Goal: Book appointment/travel/reservation

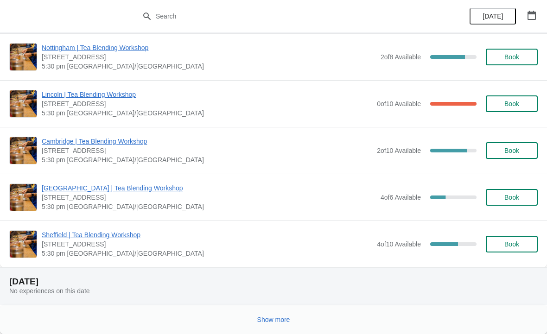
scroll to position [963, 0]
click at [274, 315] on button "Show more" at bounding box center [274, 320] width 40 height 17
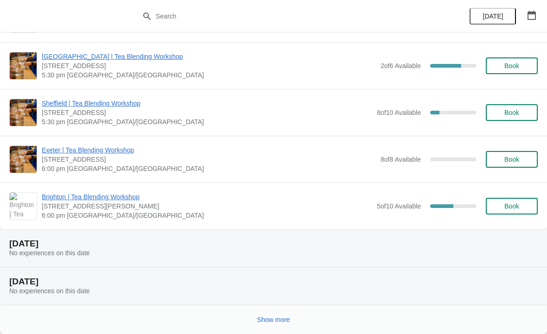
scroll to position [3242, 0]
click at [282, 319] on span "Show more" at bounding box center [273, 319] width 33 height 7
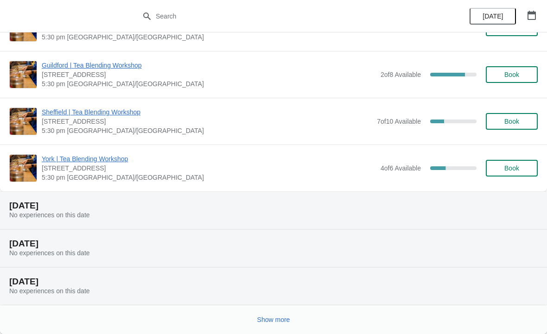
scroll to position [4407, 0]
click at [276, 320] on span "Show more" at bounding box center [273, 319] width 33 height 7
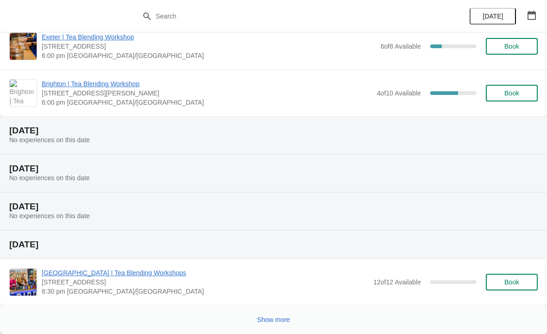
scroll to position [5656, 0]
click at [267, 320] on span "Show more" at bounding box center [273, 319] width 33 height 7
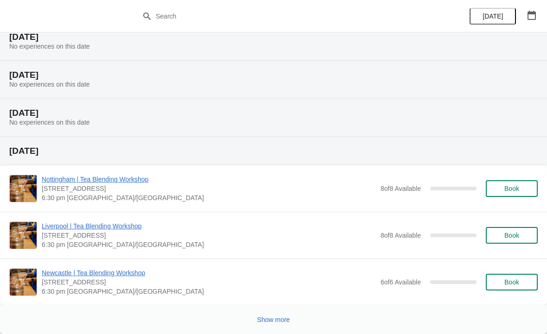
scroll to position [6915, 0]
click at [288, 317] on span "Show more" at bounding box center [273, 319] width 33 height 7
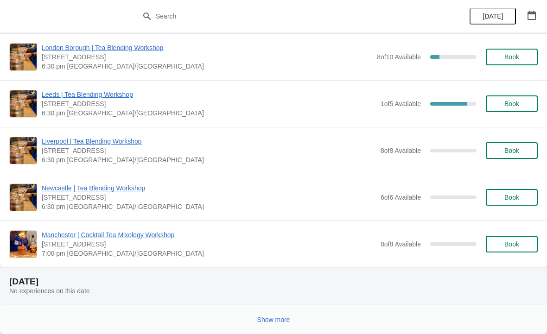
scroll to position [8360, 0]
click at [260, 316] on span "Show more" at bounding box center [273, 319] width 33 height 7
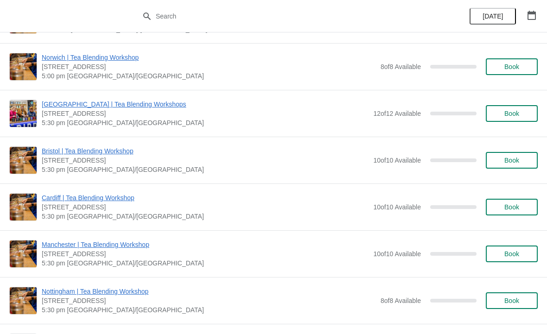
scroll to position [9732, 0]
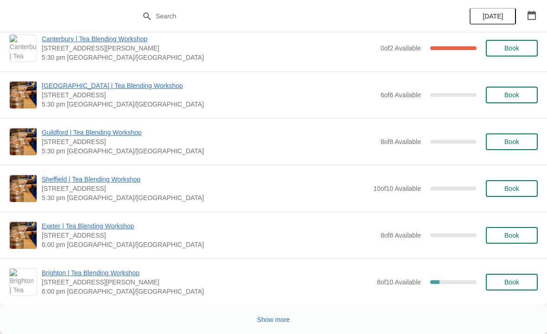
click at [273, 320] on span "Show more" at bounding box center [273, 319] width 33 height 7
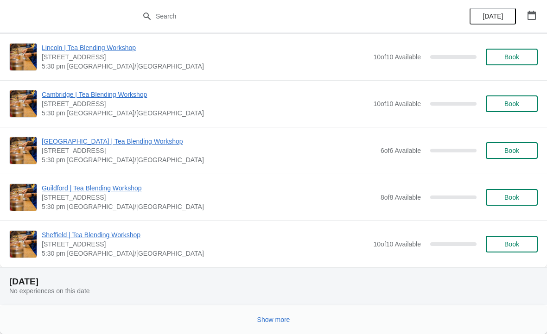
scroll to position [12002, 0]
click at [276, 318] on span "Show more" at bounding box center [273, 319] width 33 height 7
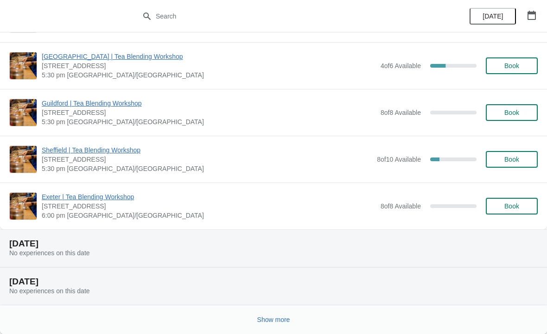
scroll to position [13166, 0]
click at [273, 315] on button "Show more" at bounding box center [274, 320] width 40 height 17
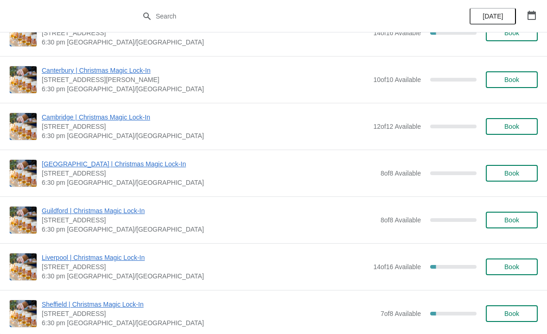
scroll to position [14340, 0]
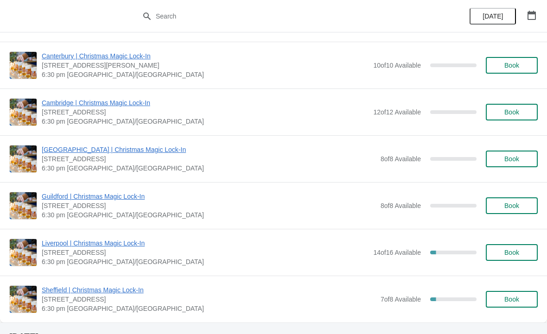
click at [519, 112] on span "Book" at bounding box center [512, 112] width 15 height 7
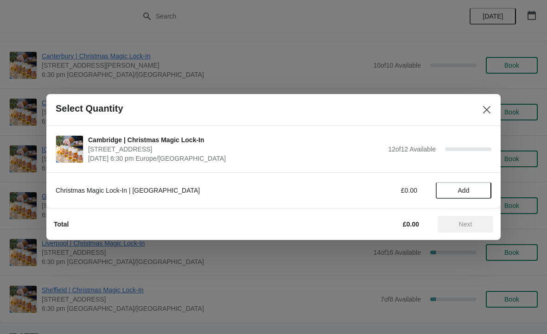
click at [470, 191] on span "Add" at bounding box center [463, 190] width 39 height 7
click at [486, 186] on div "1" at bounding box center [464, 191] width 56 height 10
click at [483, 188] on icon at bounding box center [480, 191] width 10 height 10
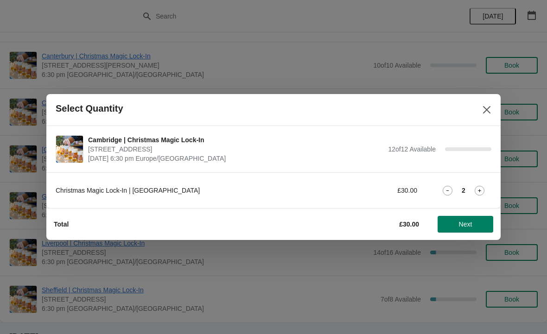
click at [468, 228] on span "Next" at bounding box center [465, 224] width 13 height 7
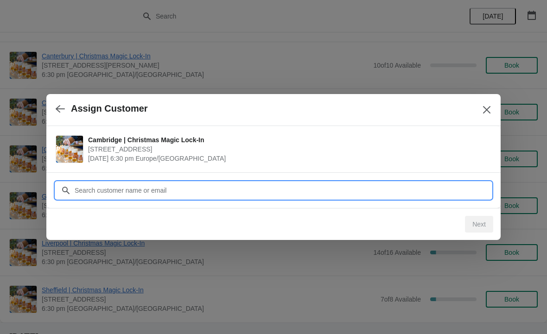
click at [150, 192] on input "Customer" at bounding box center [282, 190] width 417 height 17
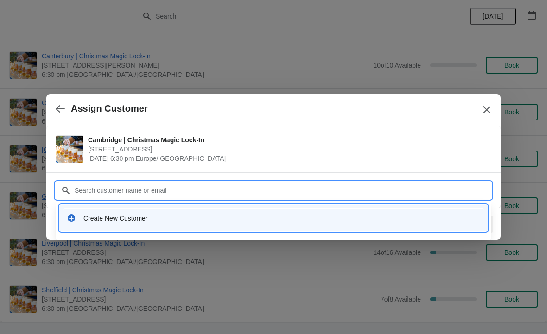
click at [131, 219] on div "Create New Customer" at bounding box center [281, 218] width 397 height 9
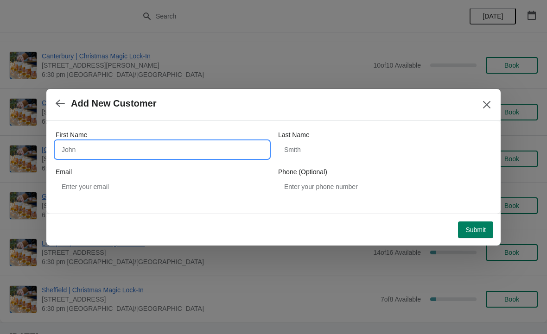
click at [114, 144] on input "First Name" at bounding box center [162, 149] width 213 height 17
type input "[PERSON_NAME]"
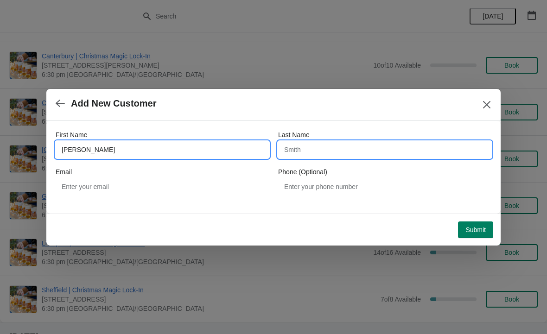
click at [342, 145] on input "Last Name" at bounding box center [384, 149] width 213 height 17
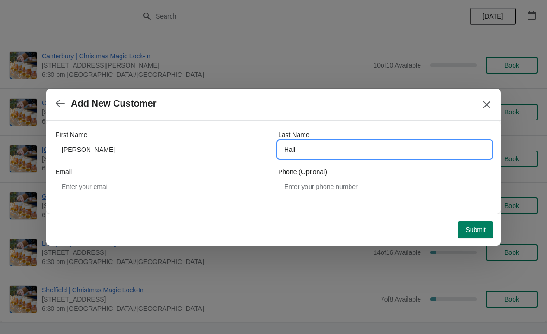
type input "Hall"
click at [149, 176] on div "Email" at bounding box center [162, 171] width 213 height 9
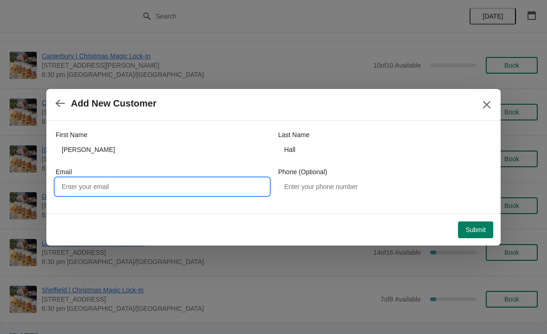
click at [127, 190] on input "Email" at bounding box center [162, 187] width 213 height 17
type input "[EMAIL_ADDRESS][DOMAIN_NAME]"
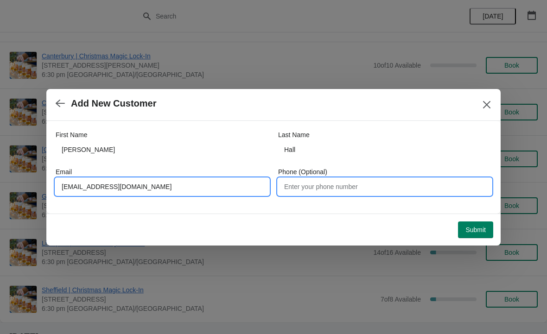
click at [326, 192] on input "Phone (Optional)" at bounding box center [384, 187] width 213 height 17
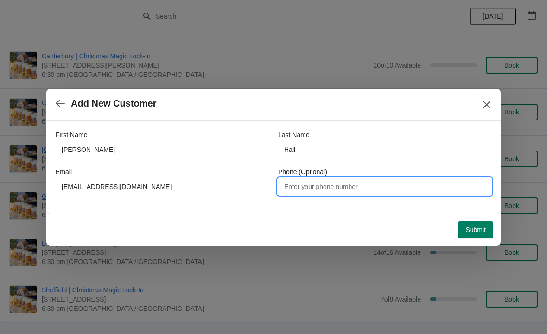
click at [474, 229] on span "Submit" at bounding box center [476, 229] width 20 height 7
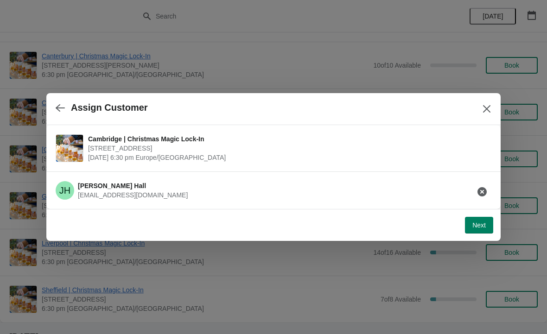
click at [120, 199] on span "[EMAIL_ADDRESS][DOMAIN_NAME]" at bounding box center [133, 195] width 110 height 7
click at [479, 198] on button "button" at bounding box center [482, 192] width 17 height 17
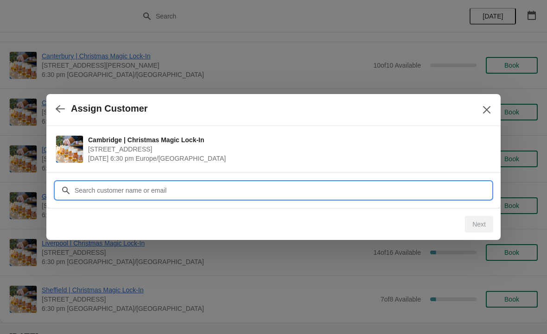
click at [158, 190] on input "Customer" at bounding box center [282, 190] width 417 height 17
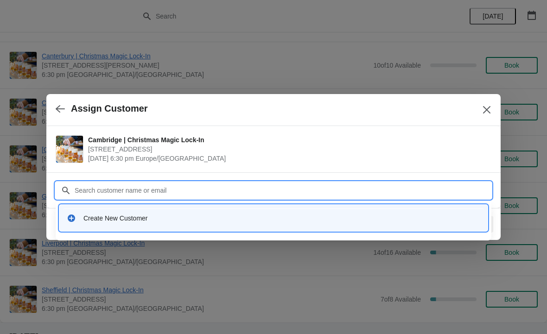
click at [144, 211] on div "Create New Customer" at bounding box center [273, 218] width 421 height 19
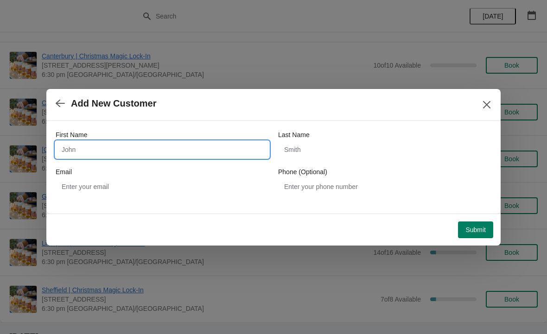
click at [168, 149] on input "First Name" at bounding box center [162, 149] width 213 height 17
type input "[PERSON_NAME]"
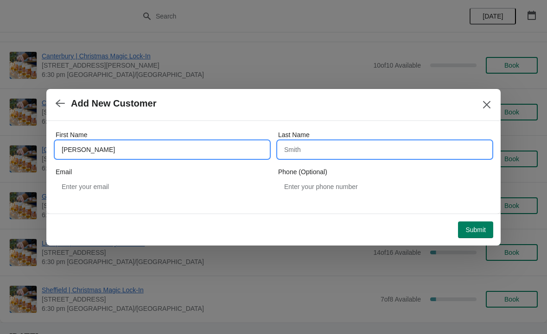
click at [334, 156] on input "Last Name" at bounding box center [384, 149] width 213 height 17
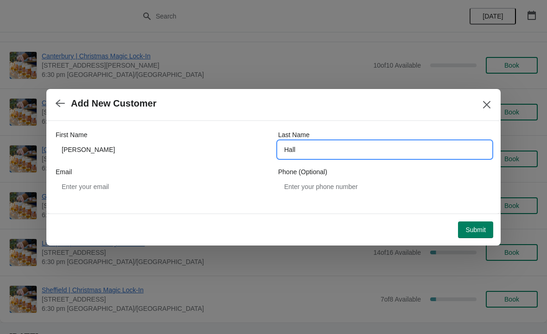
type input "Hall"
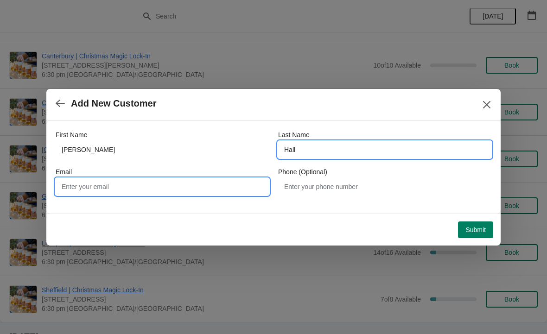
click at [144, 179] on input "Email" at bounding box center [162, 187] width 213 height 17
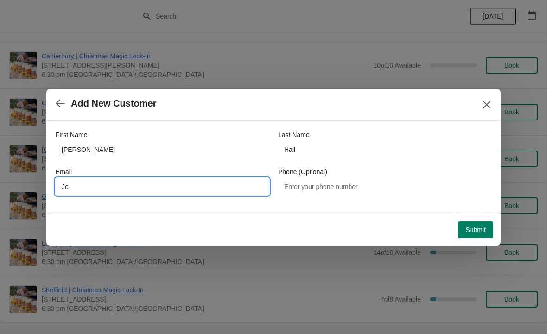
type input "J"
click at [67, 186] on input "[PERSON_NAME].[PERSON_NAME]" at bounding box center [162, 187] width 213 height 17
click at [121, 192] on input "[PERSON_NAME].[PERSON_NAME]" at bounding box center [162, 187] width 213 height 17
click at [69, 184] on input "[PERSON_NAME].[PERSON_NAME]" at bounding box center [162, 187] width 213 height 17
click at [64, 185] on input "[PERSON_NAME].[PERSON_NAME]" at bounding box center [162, 187] width 213 height 17
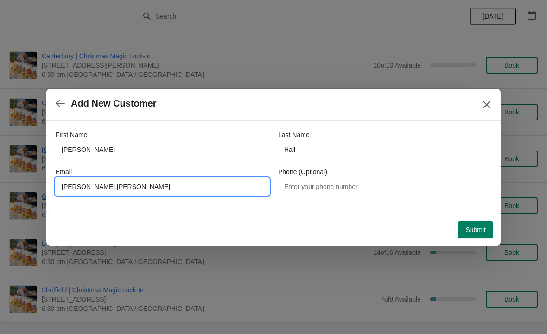
click at [201, 184] on input "[PERSON_NAME].[PERSON_NAME]" at bounding box center [162, 187] width 213 height 17
type input "[EMAIL_ADDRESS][DOMAIN_NAME]"
click at [478, 231] on span "Submit" at bounding box center [476, 229] width 20 height 7
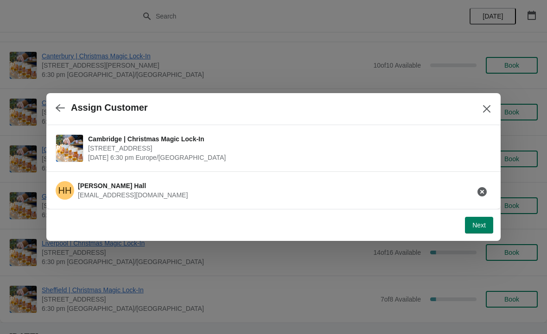
click at [89, 190] on h3 "[PERSON_NAME] [PERSON_NAME]" at bounding box center [133, 185] width 110 height 9
click at [482, 193] on icon "button" at bounding box center [482, 191] width 9 height 9
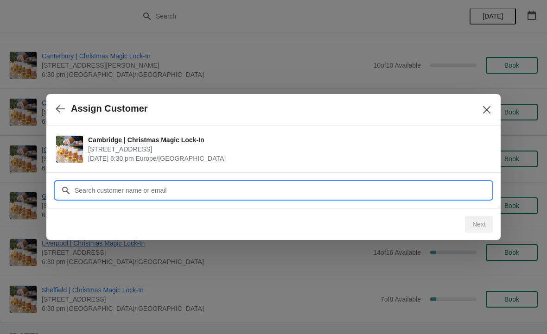
click at [169, 191] on input "Customer" at bounding box center [282, 190] width 417 height 17
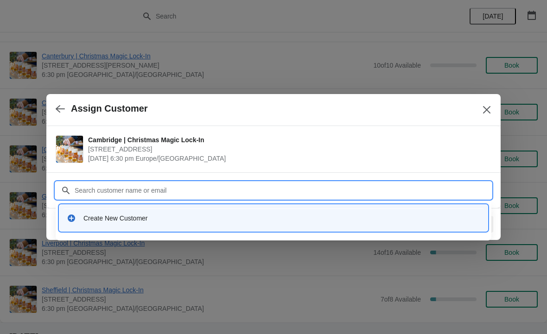
click at [135, 211] on div "Create New Customer" at bounding box center [273, 218] width 421 height 19
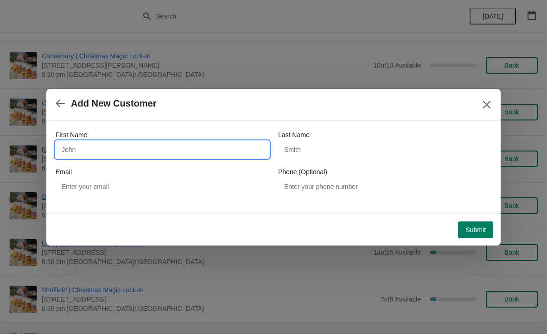
click at [109, 151] on input "First Name" at bounding box center [162, 149] width 213 height 17
type input "[PERSON_NAME]"
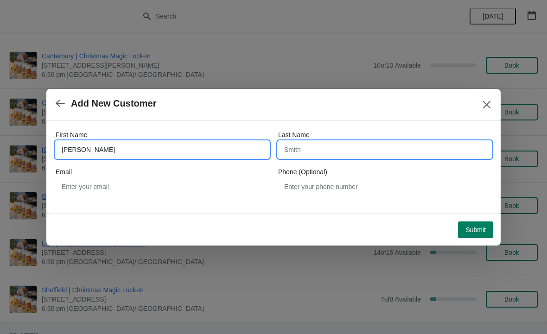
click at [341, 150] on input "Last Name" at bounding box center [384, 149] width 213 height 17
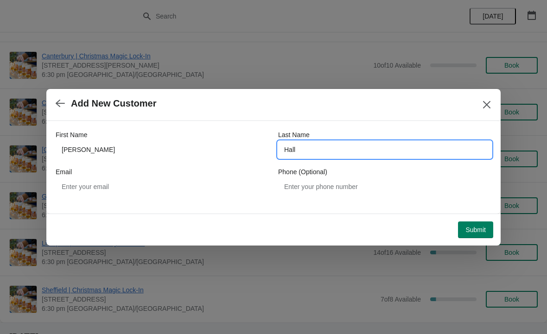
type input "Hall"
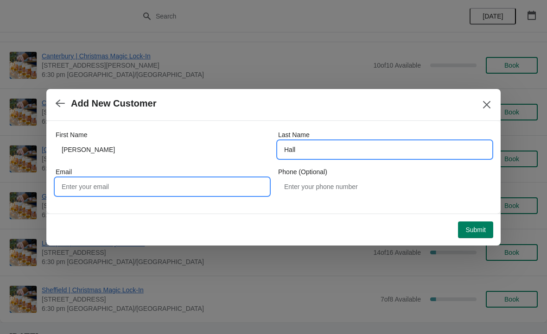
click at [150, 182] on input "Email" at bounding box center [162, 187] width 213 height 17
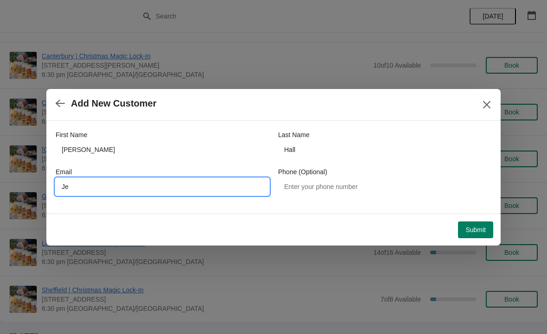
type input "J"
type input "[EMAIL_ADDRESS][DOMAIN_NAME]"
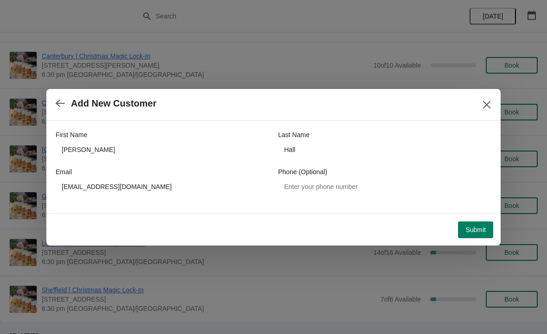
click at [479, 230] on span "Submit" at bounding box center [476, 229] width 20 height 7
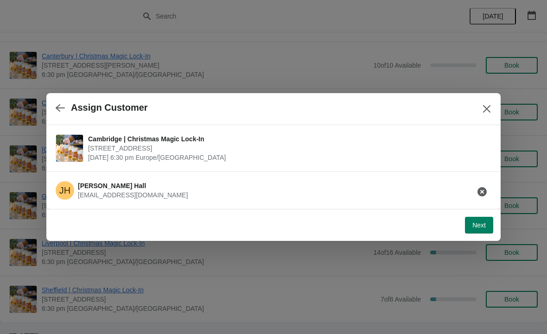
click at [479, 228] on span "Next" at bounding box center [479, 225] width 13 height 7
select select "No"
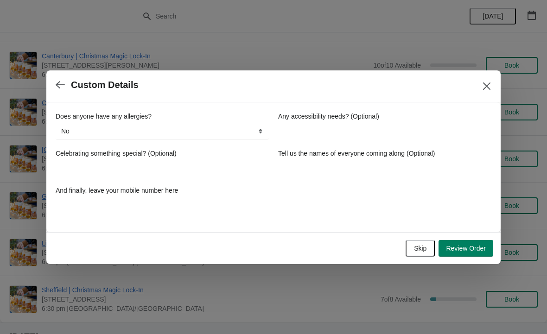
click at [479, 224] on div "Does anyone have any allergies? No Yes, nuts Yes, wheat Yes, other No Any acces…" at bounding box center [273, 167] width 454 height 130
